Goal: Task Accomplishment & Management: Manage account settings

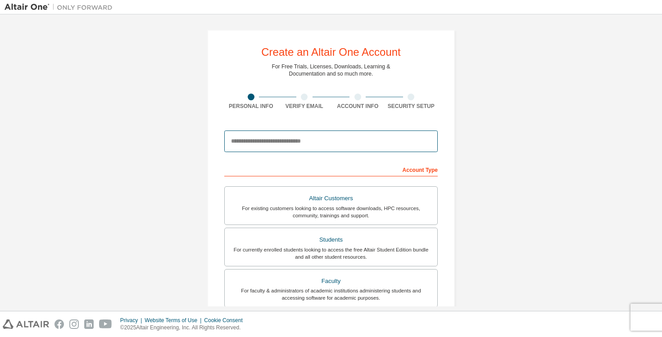
click at [327, 146] on input "email" at bounding box center [330, 142] width 213 height 22
type input "**********"
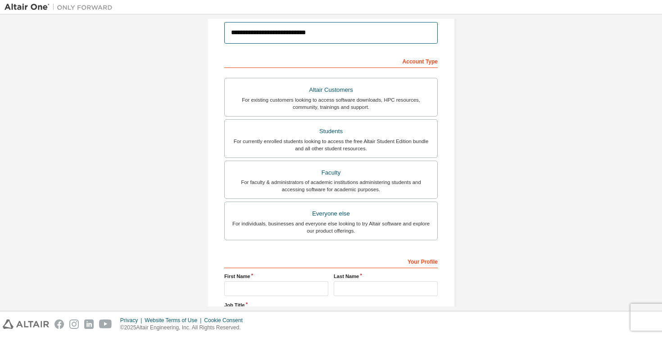
scroll to position [114, 0]
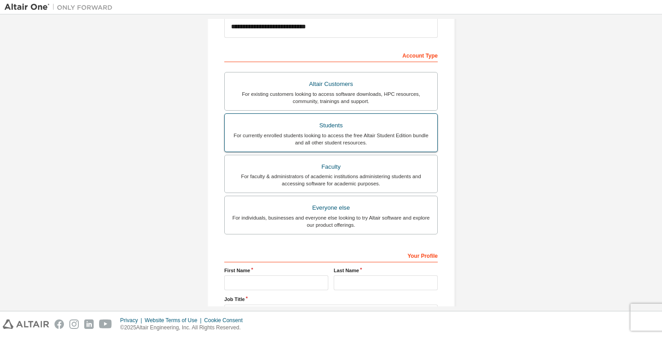
click at [368, 138] on div "For currently enrolled students looking to access the free Altair Student Editi…" at bounding box center [331, 139] width 202 height 14
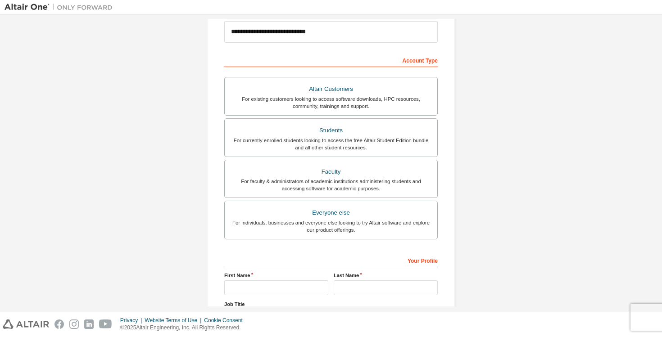
scroll to position [0, 0]
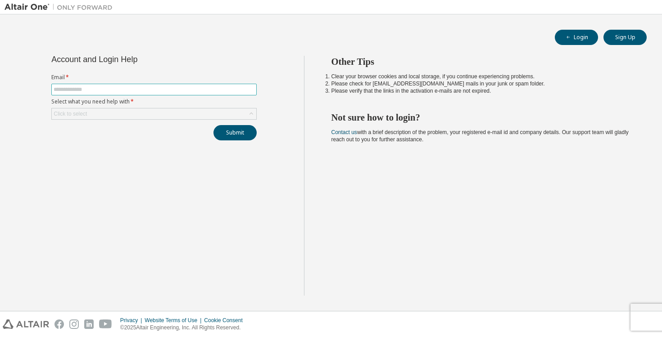
click at [189, 90] on input "text" at bounding box center [154, 89] width 201 height 7
type input "**********"
click at [154, 114] on div "Click to select" at bounding box center [154, 114] width 204 height 11
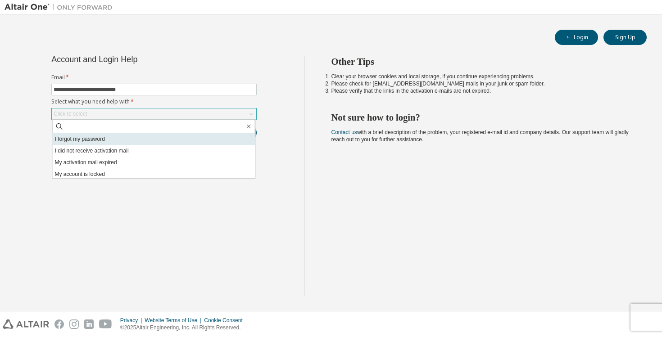
click at [154, 137] on li "I forgot my password" at bounding box center [154, 139] width 203 height 12
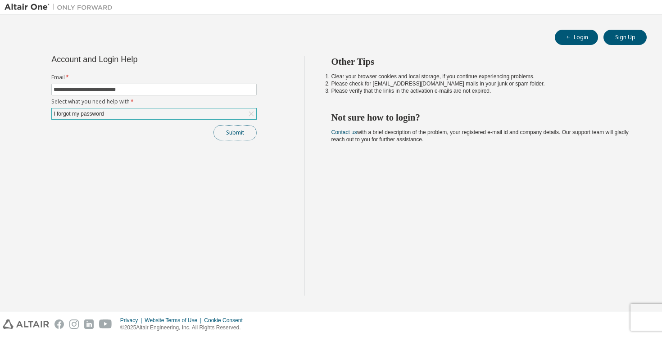
click at [235, 133] on button "Submit" at bounding box center [234, 132] width 43 height 15
click at [618, 322] on div "Bad Request" at bounding box center [591, 318] width 88 height 11
click at [645, 316] on icon "button" at bounding box center [642, 315] width 5 height 5
click at [229, 131] on button "Submit" at bounding box center [234, 132] width 43 height 15
click at [643, 314] on icon "button" at bounding box center [642, 315] width 5 height 5
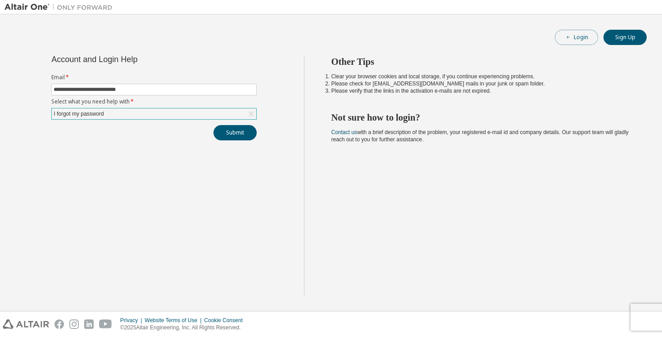
click at [584, 39] on button "Login" at bounding box center [576, 37] width 43 height 15
